Goal: Check status: Check status

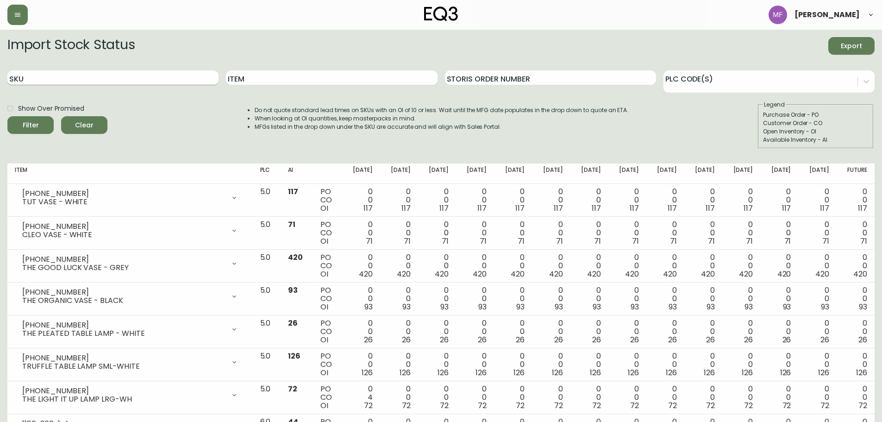
click at [111, 81] on input "SKU" at bounding box center [112, 77] width 211 height 15
paste input "7020-501"
type input "7020-501"
click at [7, 116] on button "Filter" at bounding box center [30, 125] width 46 height 18
